Goal: Obtain resource: Obtain resource

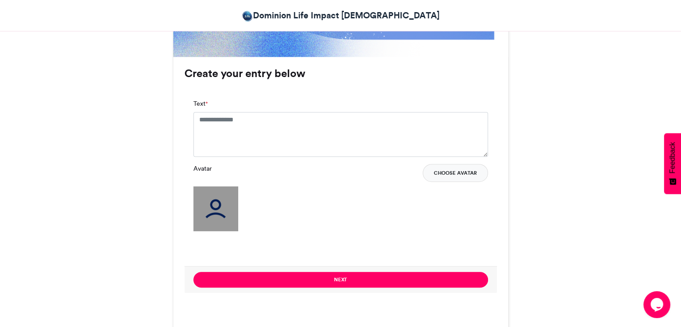
click at [455, 171] on button "Choose Avatar" at bounding box center [455, 173] width 65 height 18
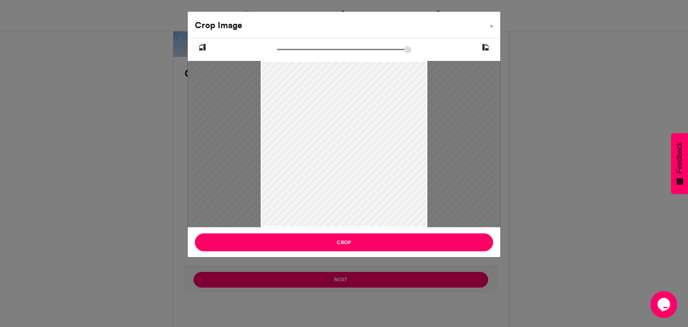
drag, startPoint x: 280, startPoint y: 50, endPoint x: 314, endPoint y: 49, distance: 34.0
type input "******"
click at [314, 49] on input "zoom" at bounding box center [344, 49] width 134 height 9
drag, startPoint x: 352, startPoint y: 106, endPoint x: 363, endPoint y: 265, distance: 159.7
click at [363, 265] on div "Crop Image × Crop" at bounding box center [344, 163] width 688 height 327
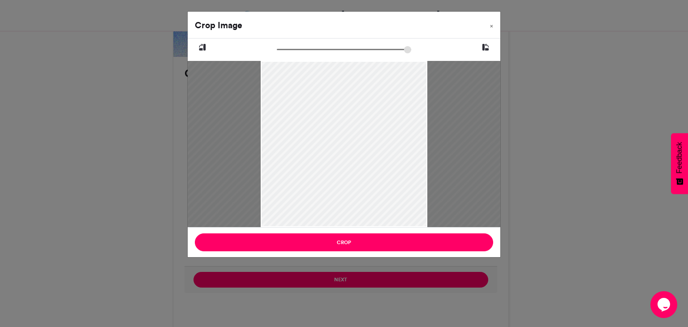
drag, startPoint x: 387, startPoint y: 162, endPoint x: 336, endPoint y: 280, distance: 128.1
click at [336, 280] on div "Crop Image × Crop" at bounding box center [344, 163] width 688 height 327
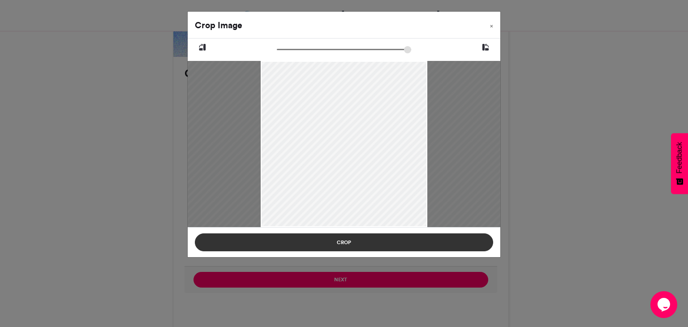
click at [367, 244] on button "Crop" at bounding box center [344, 242] width 298 height 18
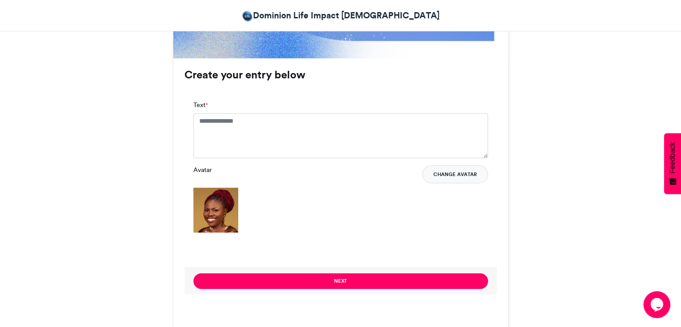
scroll to position [560, 0]
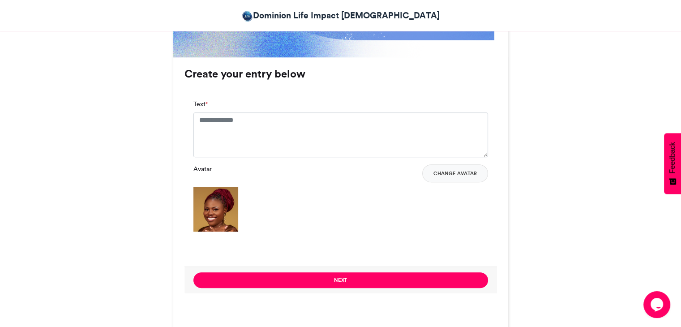
click at [196, 223] on img at bounding box center [215, 209] width 45 height 45
click at [216, 211] on img at bounding box center [215, 209] width 45 height 45
click at [462, 168] on button "Change Avatar" at bounding box center [455, 173] width 66 height 18
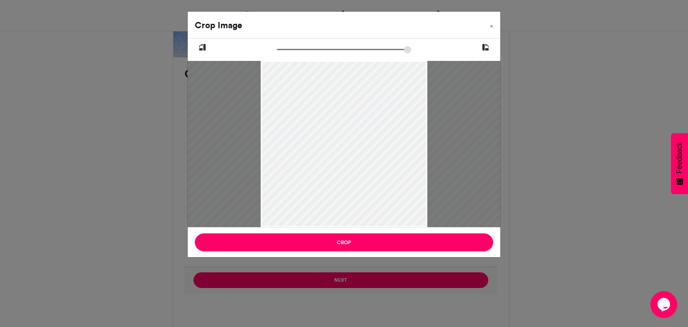
drag, startPoint x: 282, startPoint y: 51, endPoint x: 326, endPoint y: 51, distance: 44.3
click at [326, 51] on input "zoom" at bounding box center [344, 49] width 134 height 9
drag, startPoint x: 328, startPoint y: 102, endPoint x: 329, endPoint y: 255, distance: 153.1
click at [329, 255] on div "Crop Image × Crop" at bounding box center [343, 134] width 313 height 246
drag, startPoint x: 386, startPoint y: 173, endPoint x: 348, endPoint y: 347, distance: 178.2
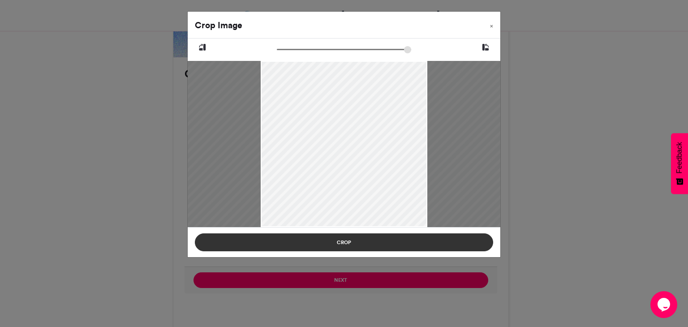
drag, startPoint x: 347, startPoint y: 231, endPoint x: 346, endPoint y: 237, distance: 5.9
click at [346, 237] on div "Crop Image × Crop" at bounding box center [343, 134] width 313 height 246
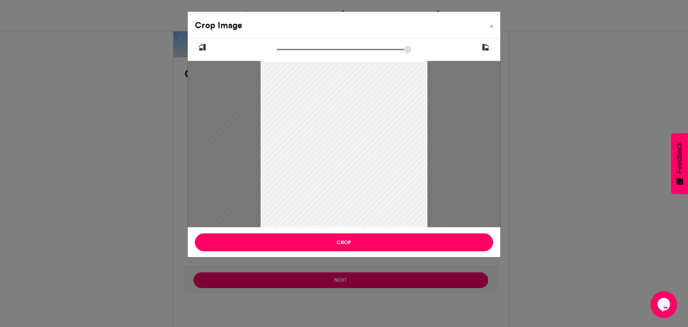
drag, startPoint x: 329, startPoint y: 52, endPoint x: 305, endPoint y: 47, distance: 24.9
type input "******"
click at [305, 47] on input "zoom" at bounding box center [344, 49] width 134 height 9
drag, startPoint x: 351, startPoint y: 122, endPoint x: 342, endPoint y: 110, distance: 14.8
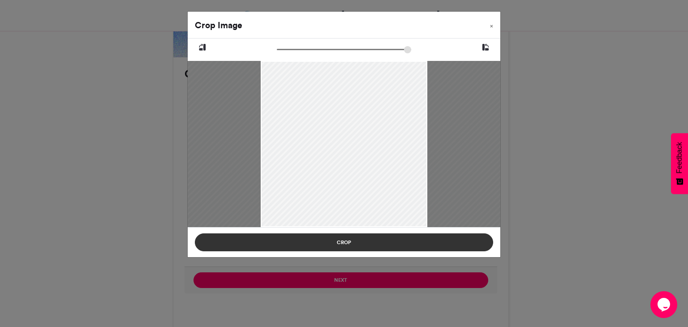
click at [362, 251] on button "Crop" at bounding box center [344, 242] width 298 height 18
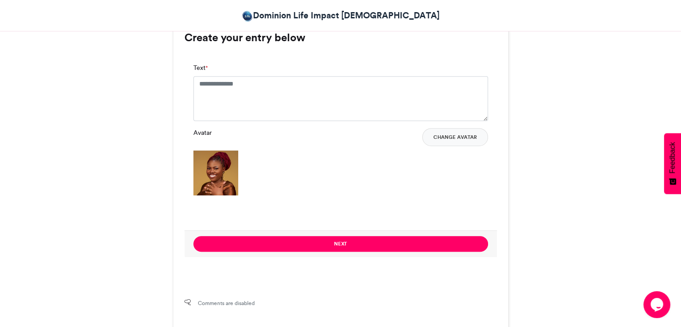
scroll to position [595, 0]
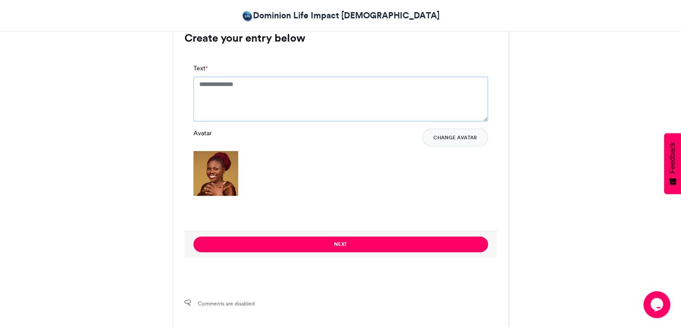
click at [369, 86] on textarea "Text *" at bounding box center [340, 99] width 295 height 45
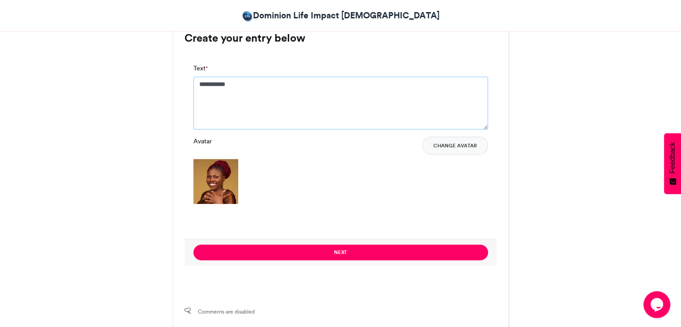
type textarea "**********"
click at [350, 260] on div "Next" at bounding box center [340, 252] width 312 height 27
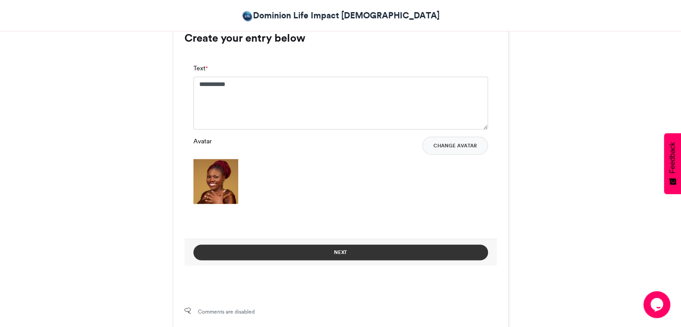
click at [355, 253] on button "Next" at bounding box center [340, 252] width 295 height 16
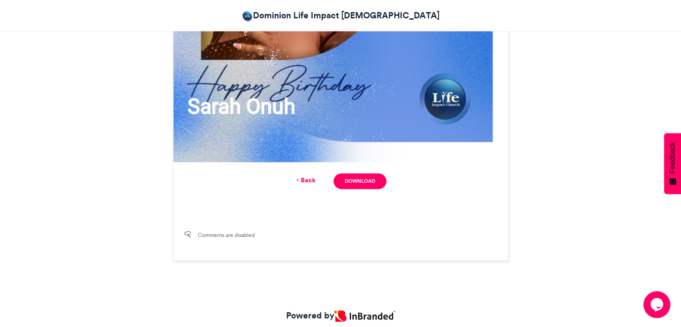
scroll to position [457, 0]
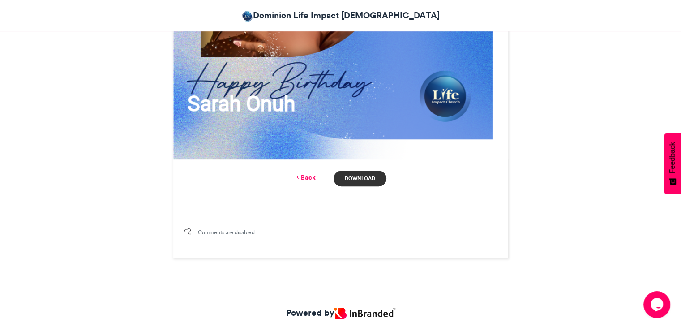
click at [367, 174] on link "Download" at bounding box center [359, 179] width 52 height 16
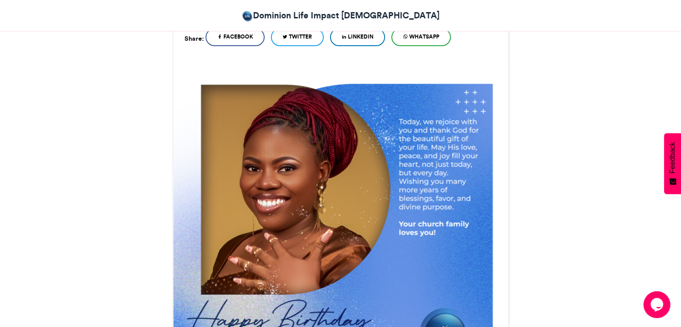
scroll to position [0, 0]
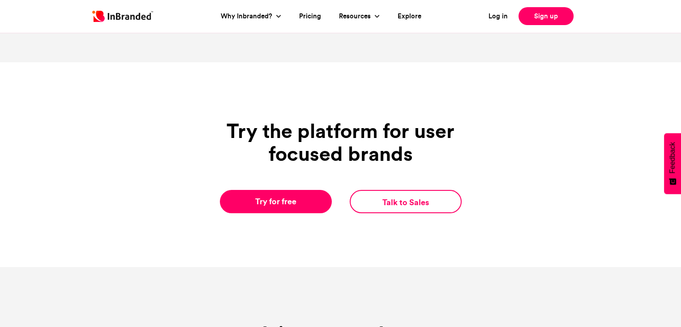
scroll to position [177, 0]
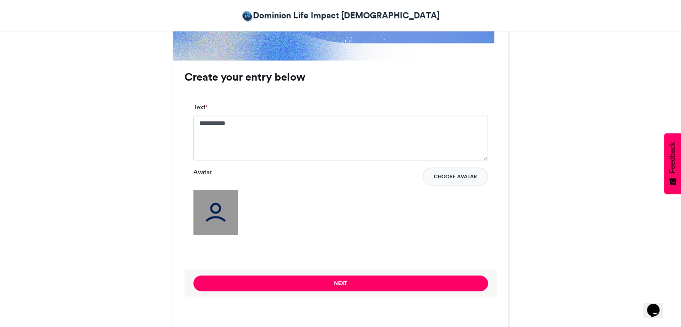
click at [436, 170] on button "Choose Avatar" at bounding box center [455, 176] width 65 height 18
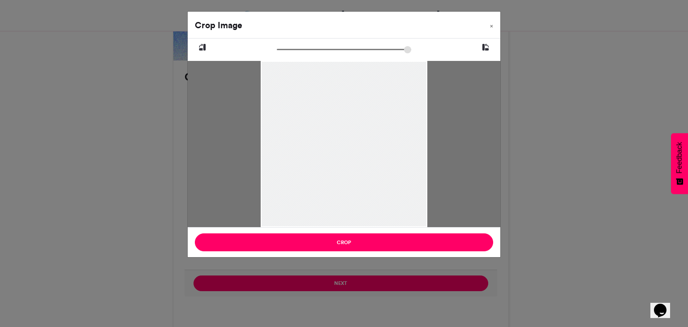
click at [618, 77] on div "Crop Image × Crop" at bounding box center [344, 163] width 688 height 327
